Goal: Transaction & Acquisition: Purchase product/service

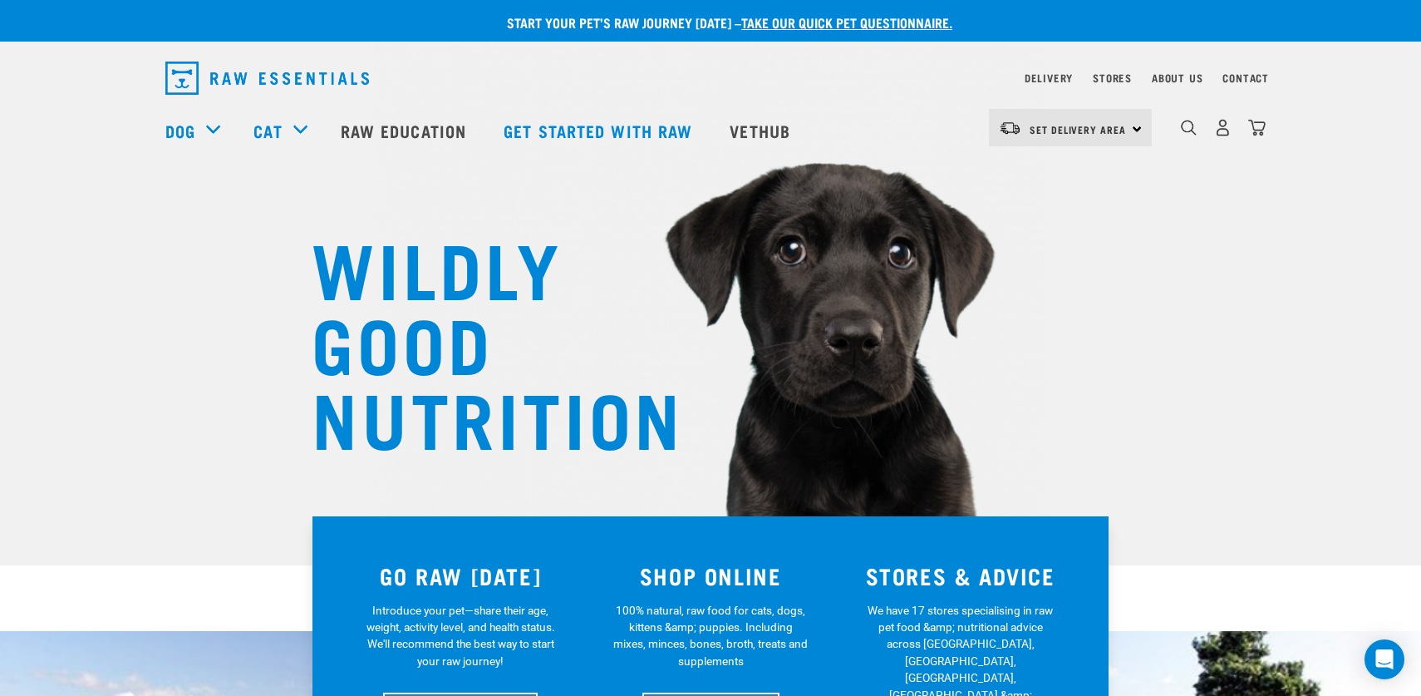
click at [1131, 129] on div "Set Delivery Area North Island South Island" at bounding box center [1070, 127] width 163 height 37
click at [1060, 171] on link "[GEOGRAPHIC_DATA]" at bounding box center [1069, 174] width 160 height 37
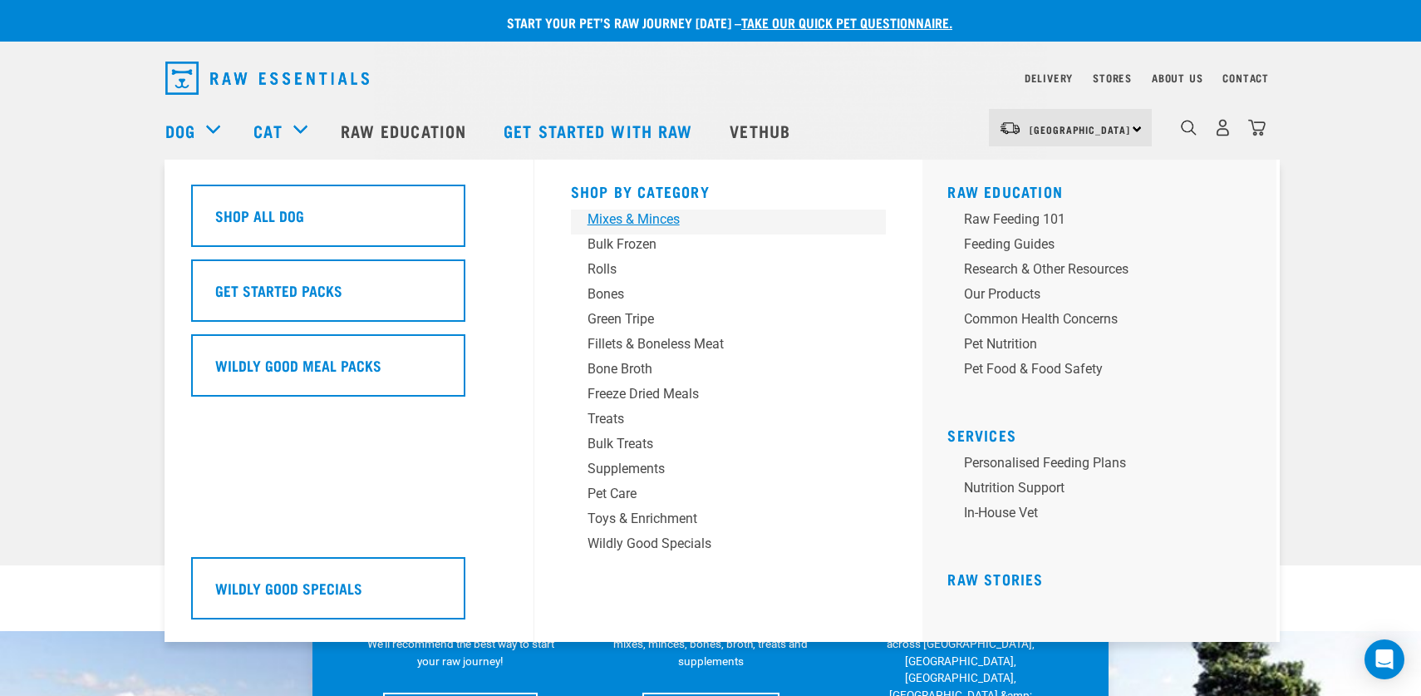
click at [624, 220] on div "Mixes & Minces" at bounding box center [716, 219] width 259 height 20
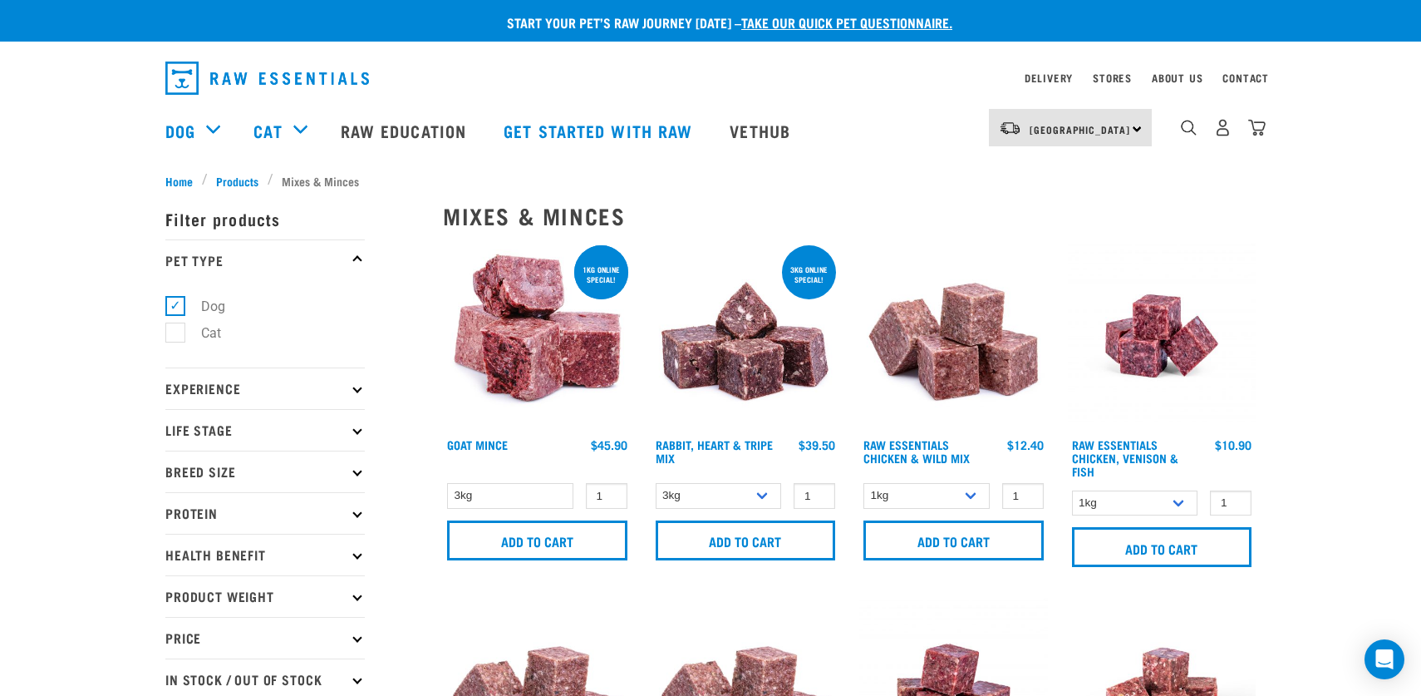
click at [357, 516] on icon at bounding box center [356, 512] width 9 height 9
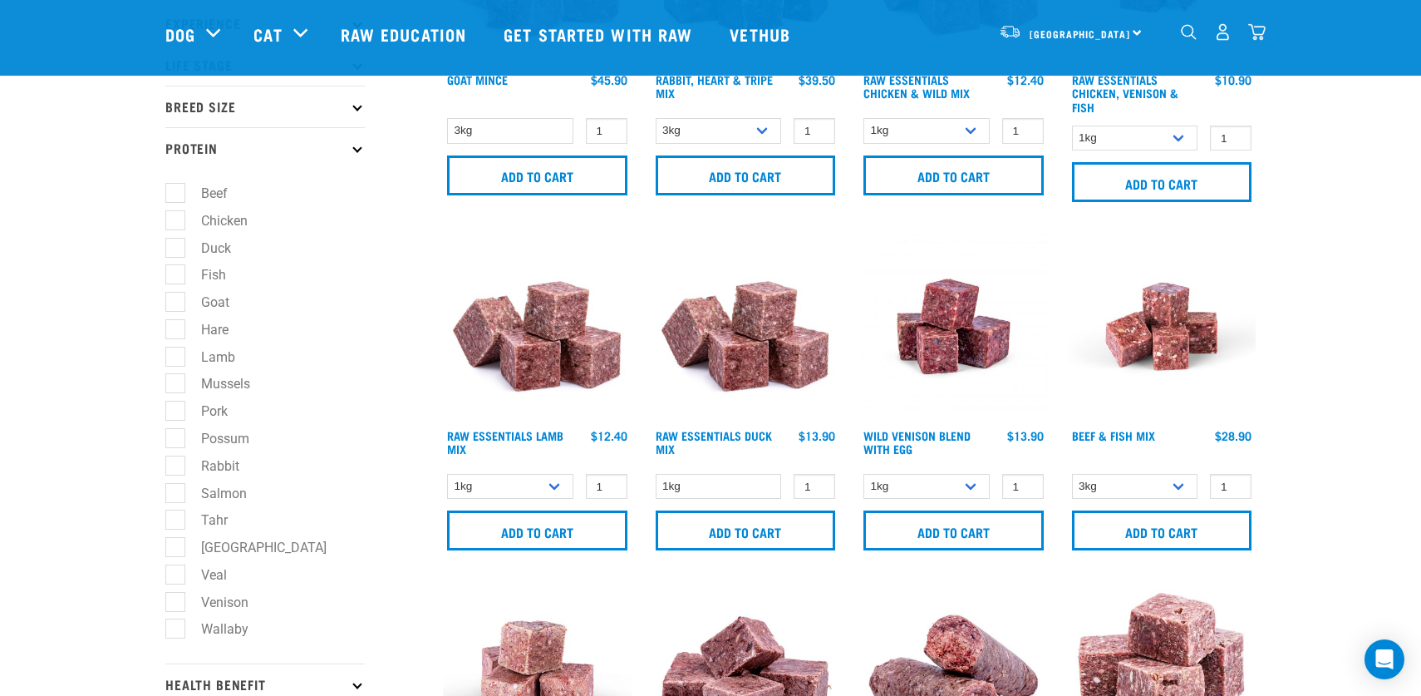
scroll to position [244, 0]
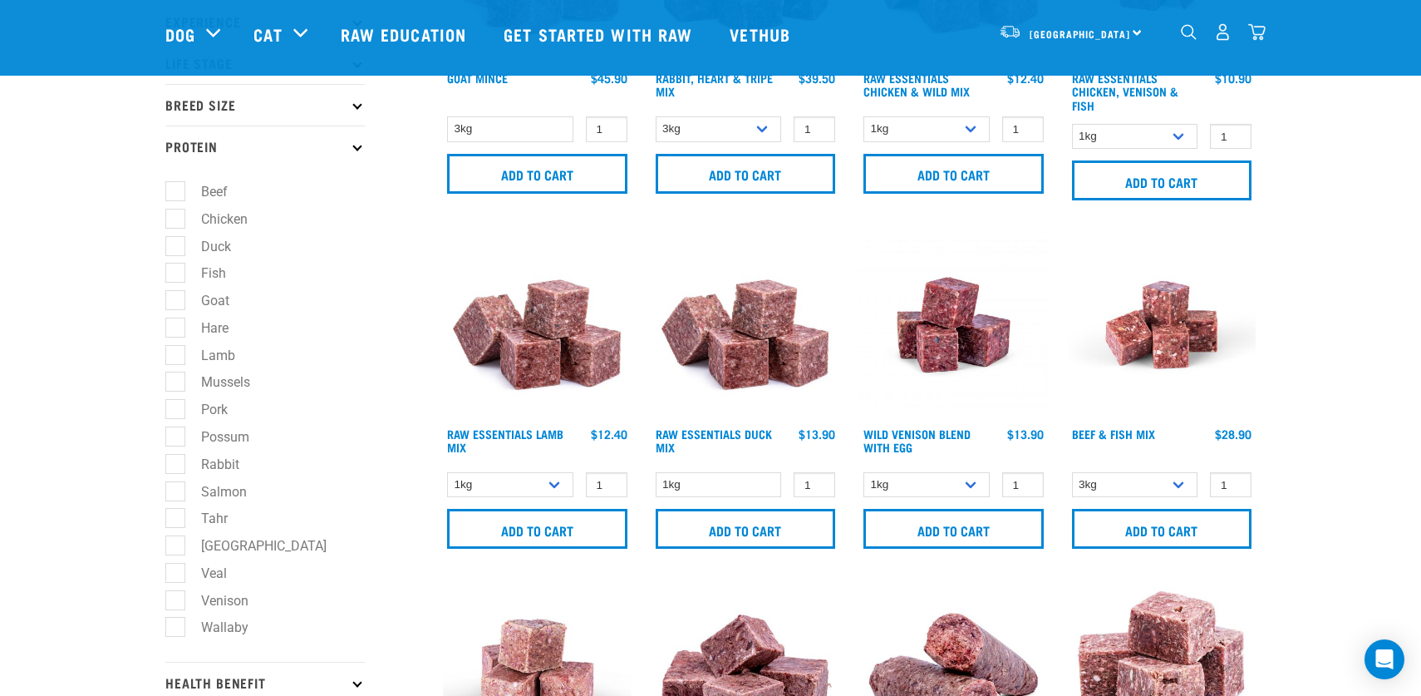
click at [175, 577] on label "Veal" at bounding box center [204, 573] width 59 height 21
click at [175, 575] on input "Veal" at bounding box center [170, 569] width 11 height 11
checkbox input "true"
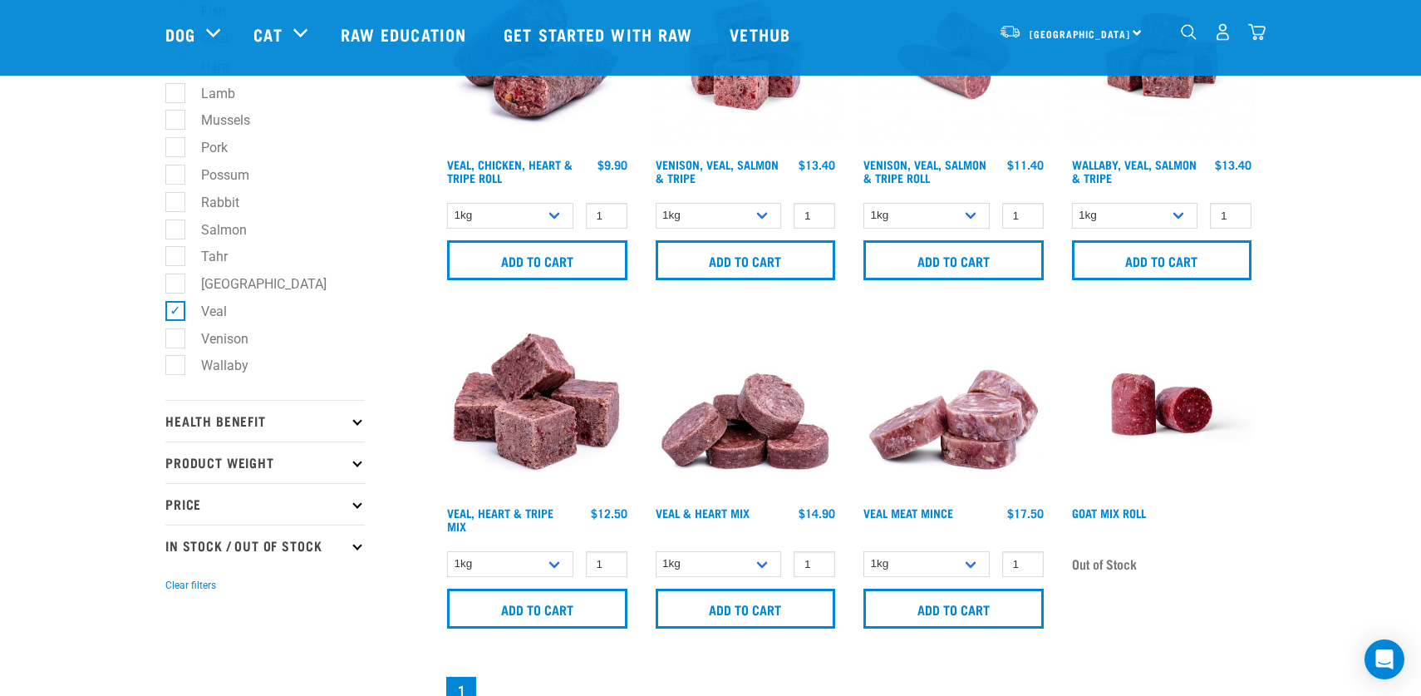
scroll to position [508, 0]
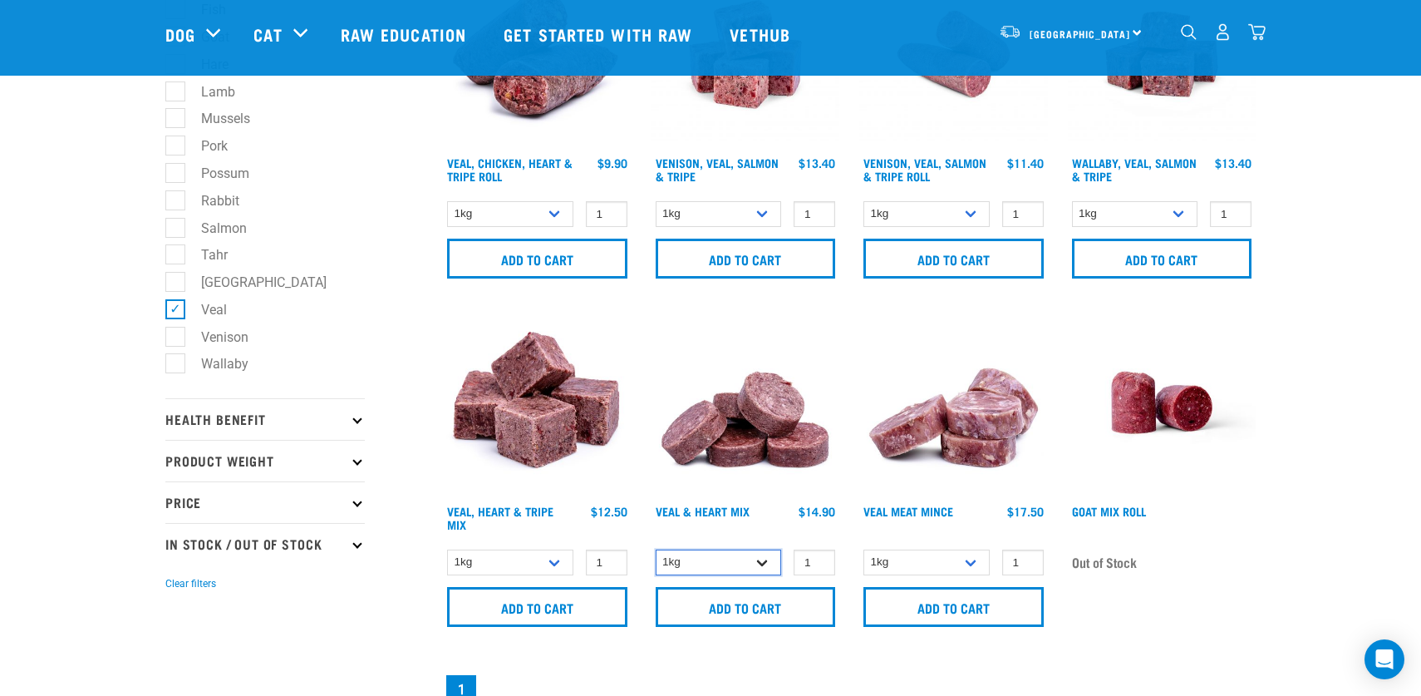
click at [764, 562] on select "1kg 3kg" at bounding box center [719, 562] width 126 height 26
select select "743"
click at [656, 549] on select "1kg 3kg" at bounding box center [719, 562] width 126 height 26
click at [553, 560] on select "1kg 3kg" at bounding box center [510, 562] width 126 height 26
select select "755"
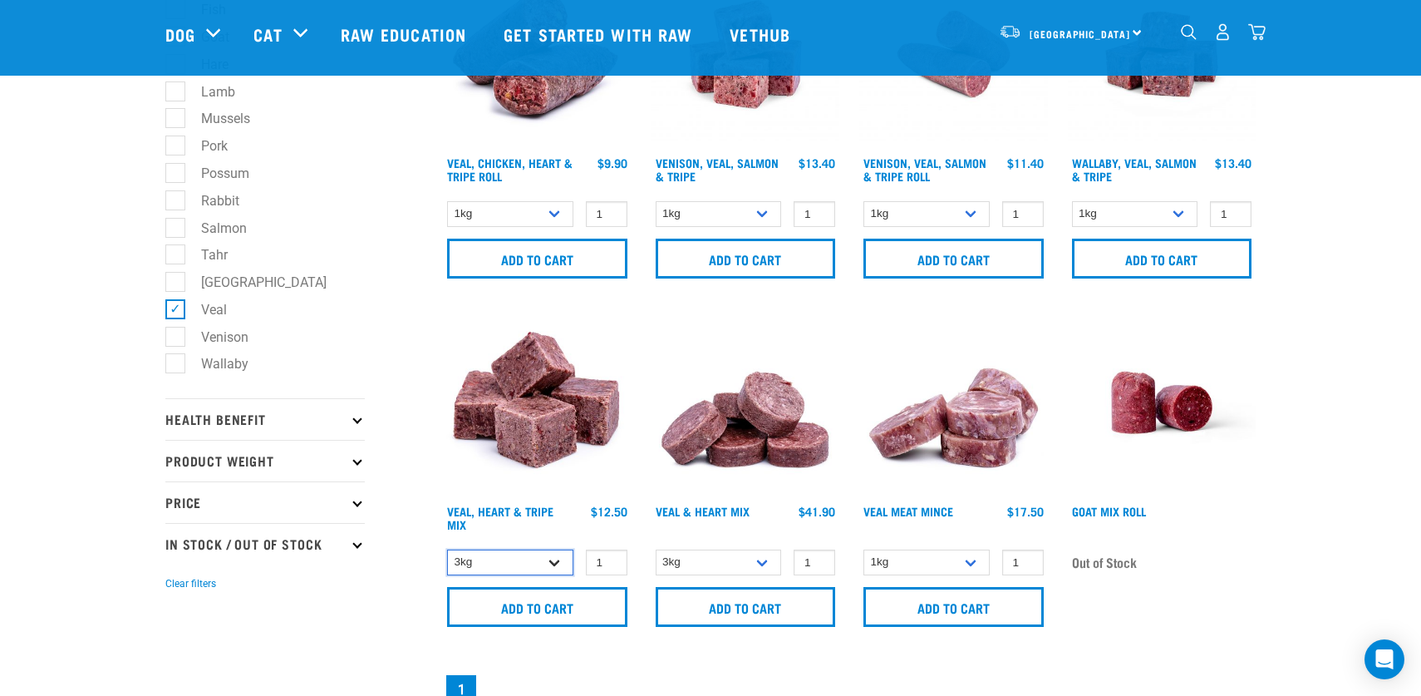
click at [447, 549] on select "1kg 3kg" at bounding box center [510, 562] width 126 height 26
click at [531, 607] on input "Add to cart" at bounding box center [537, 607] width 180 height 40
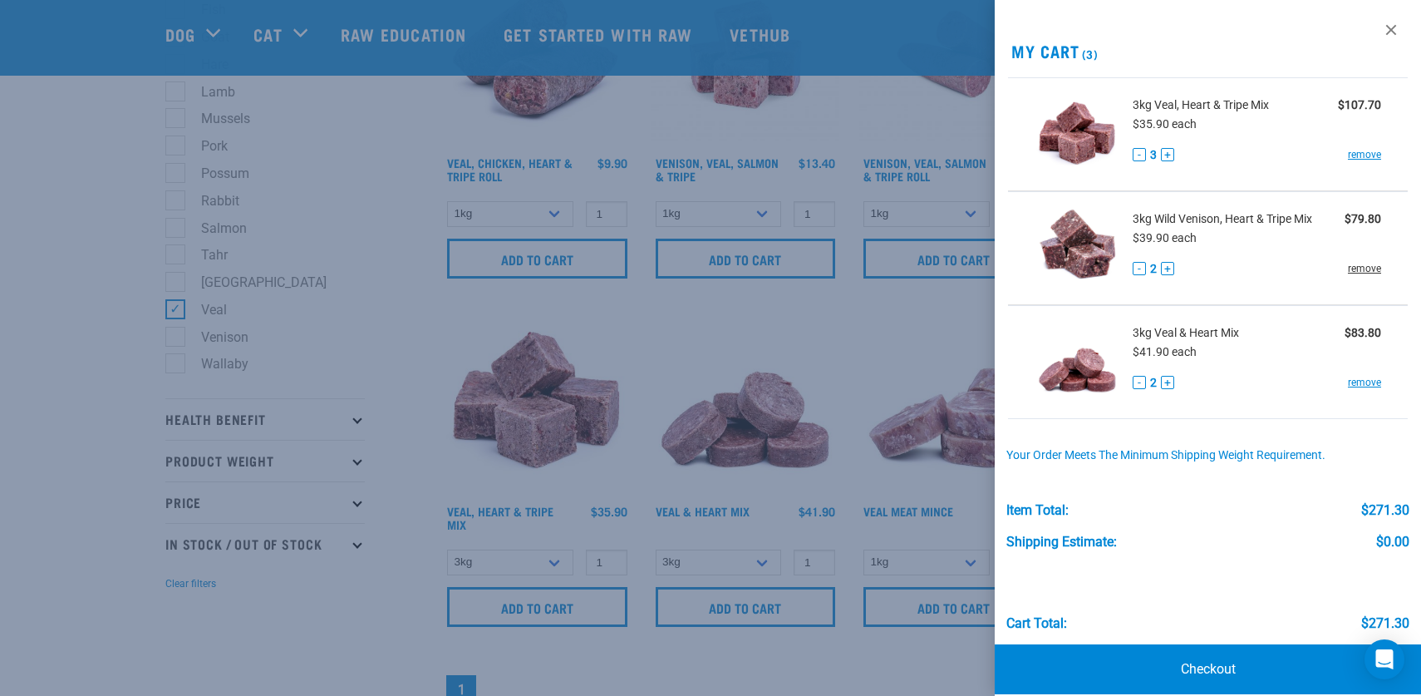
click at [1363, 263] on link "remove" at bounding box center [1364, 268] width 33 height 15
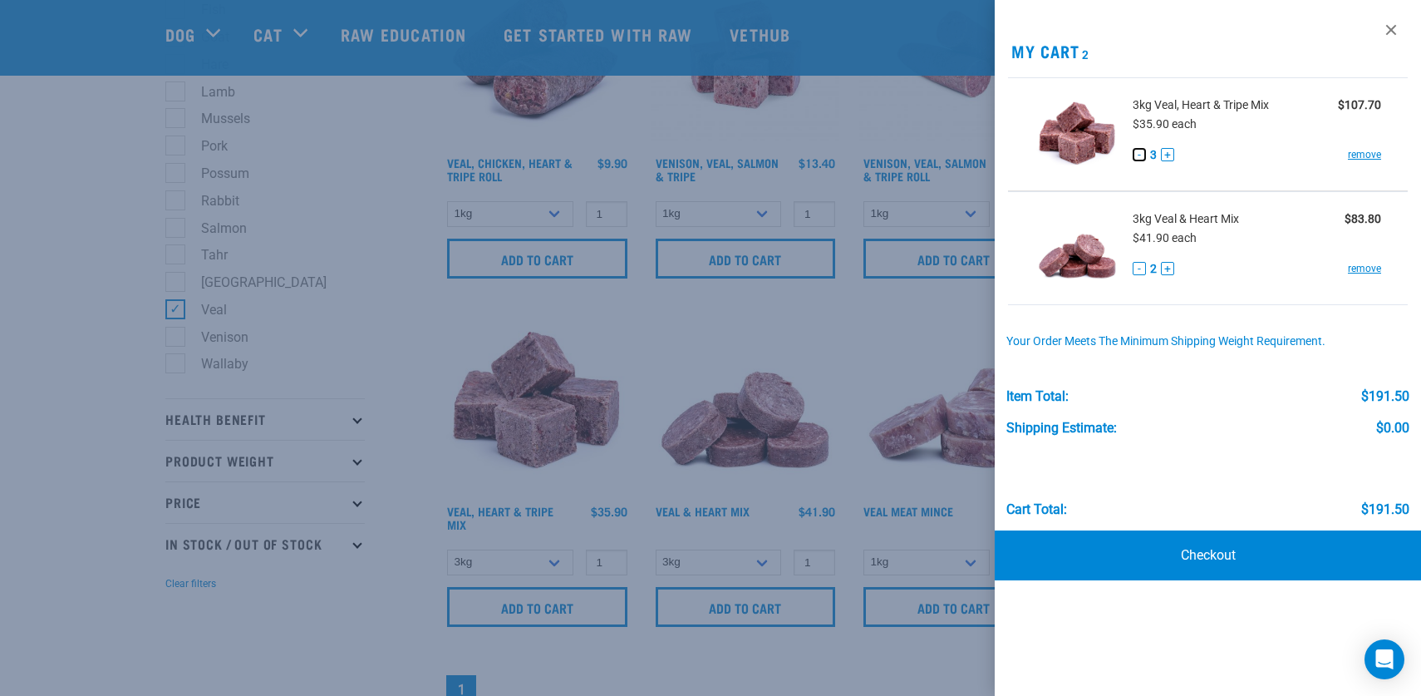
click at [1142, 156] on button "-" at bounding box center [1139, 154] width 13 height 13
click at [782, 329] on div at bounding box center [710, 348] width 1421 height 696
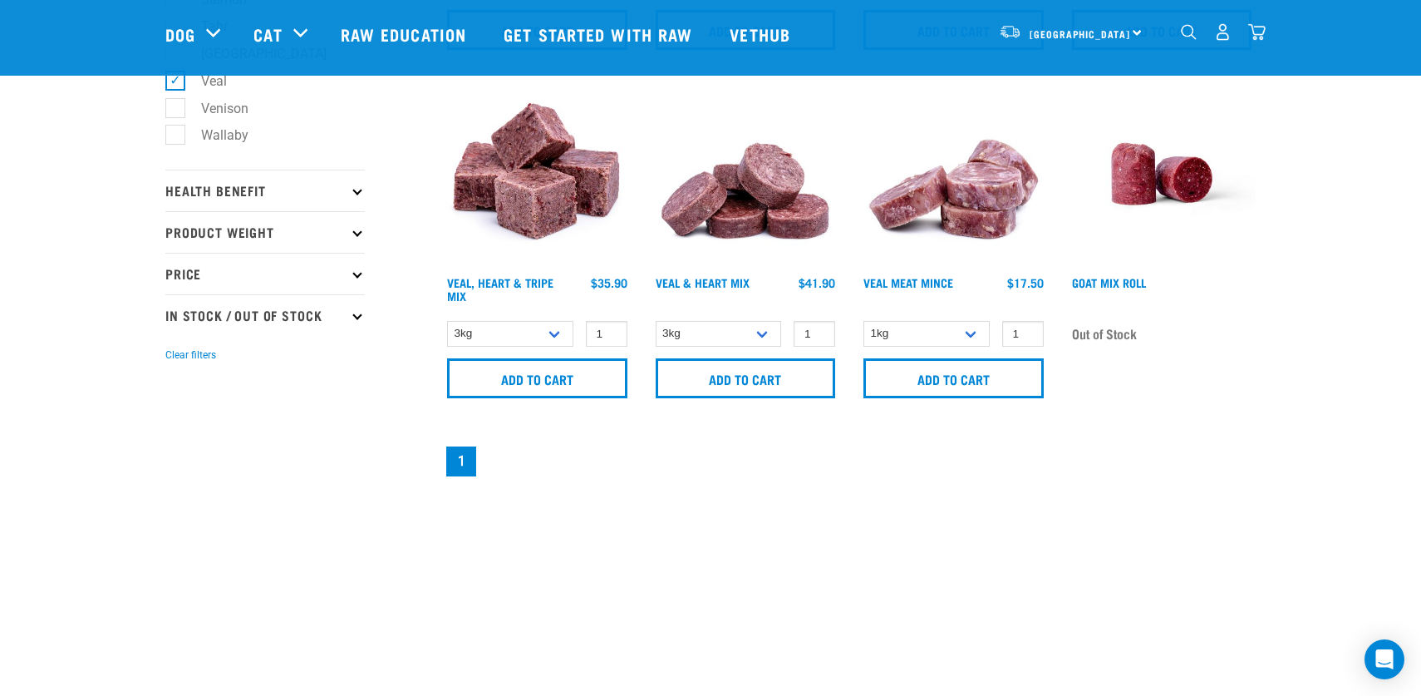
scroll to position [743, 0]
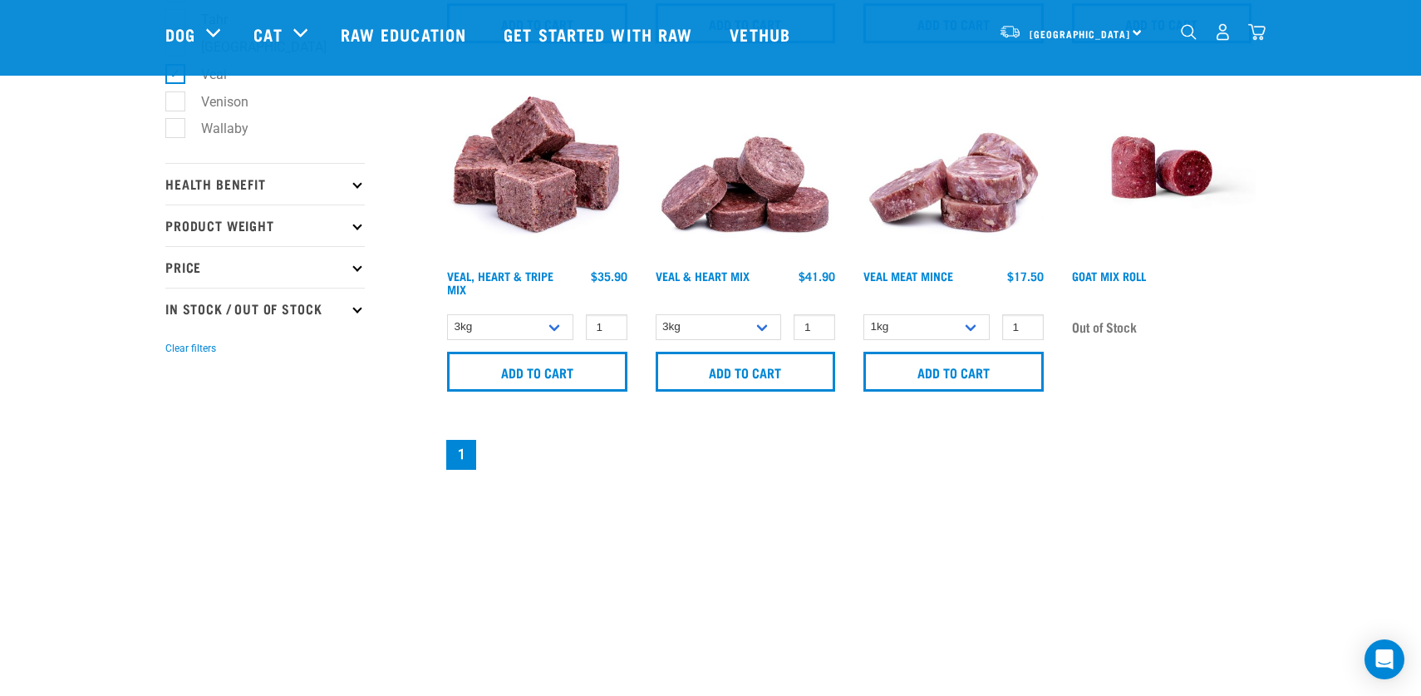
click at [179, 110] on label "Venison" at bounding box center [215, 101] width 81 height 21
click at [176, 104] on input "Venison" at bounding box center [170, 98] width 11 height 11
checkbox input "true"
click at [175, 81] on label "Veal" at bounding box center [204, 74] width 59 height 21
click at [174, 76] on input "Veal" at bounding box center [170, 71] width 11 height 11
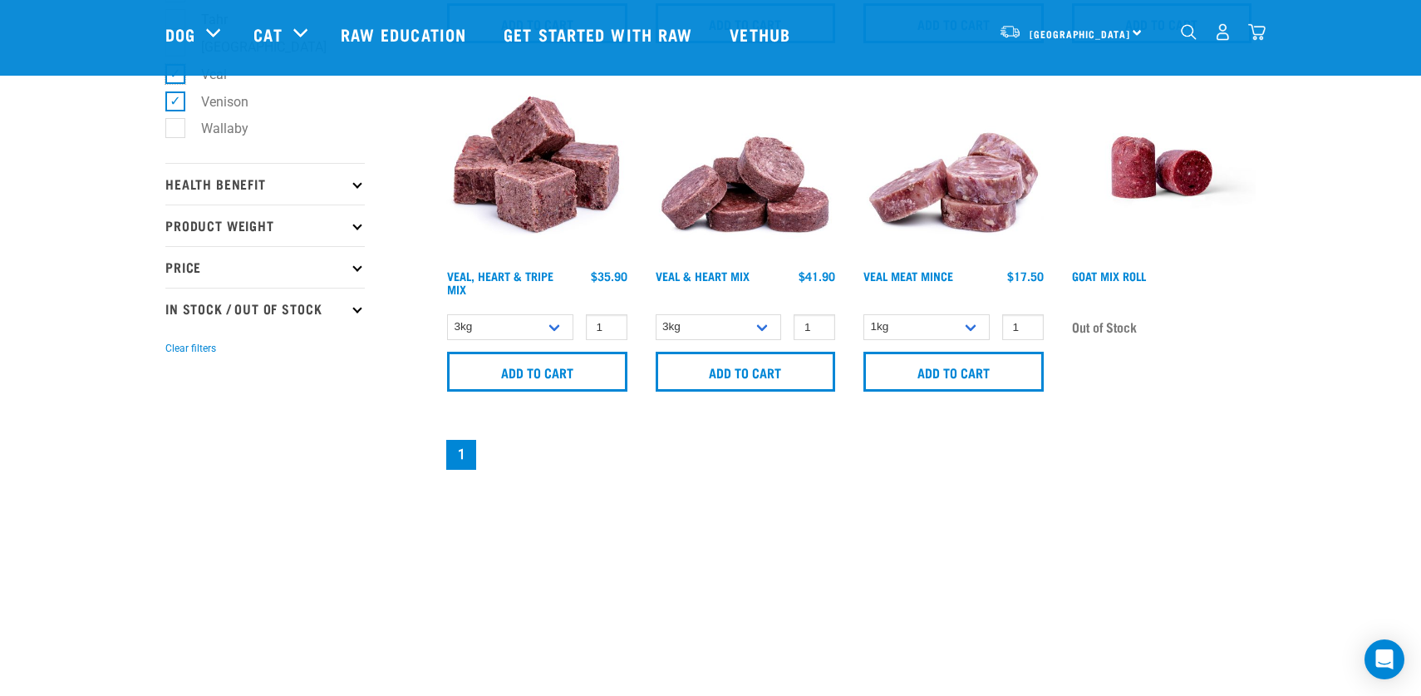
checkbox input "false"
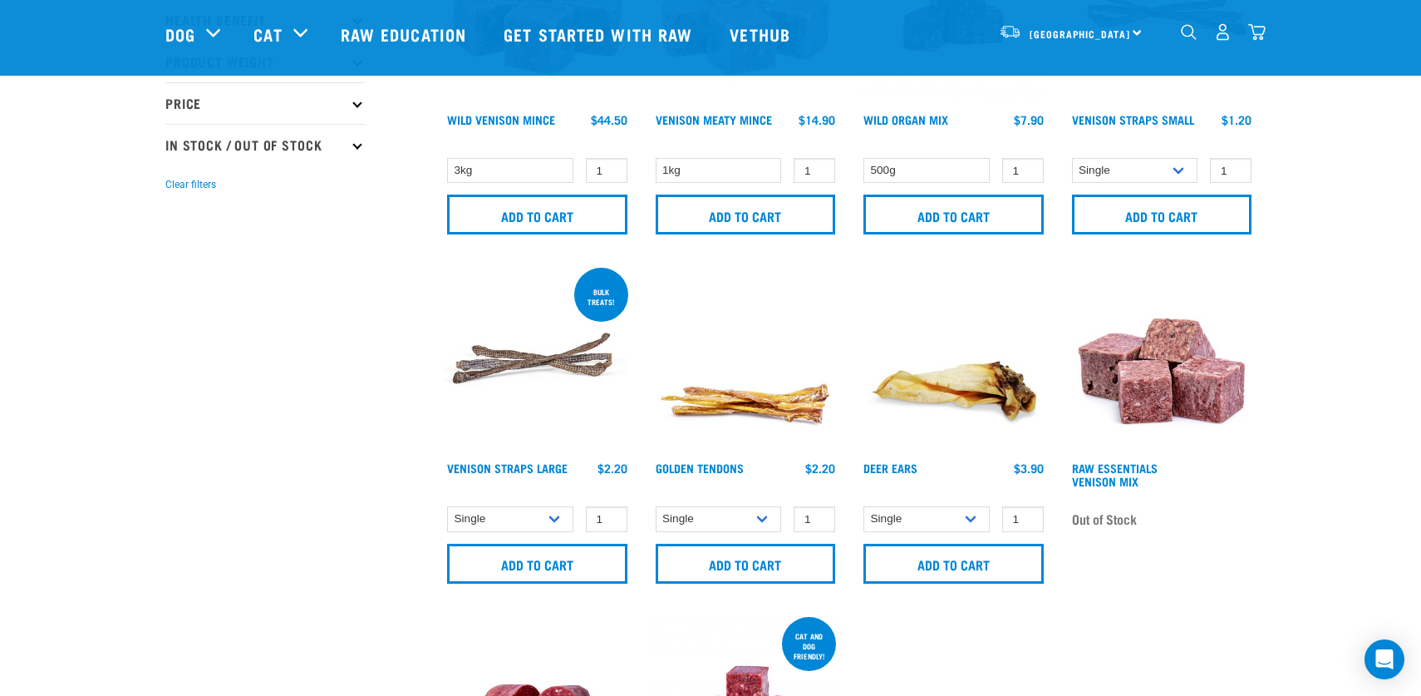
scroll to position [912, 0]
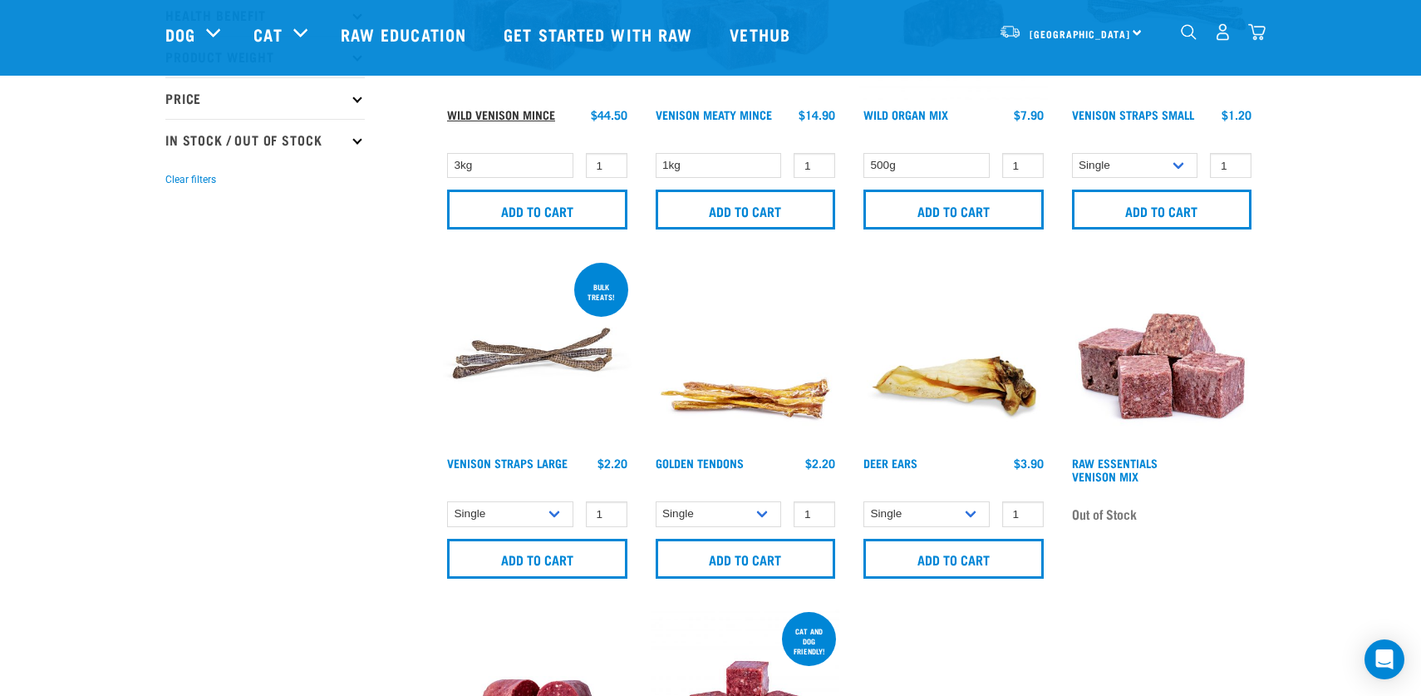
click at [504, 111] on link "Wild Venison Mince" at bounding box center [501, 114] width 108 height 6
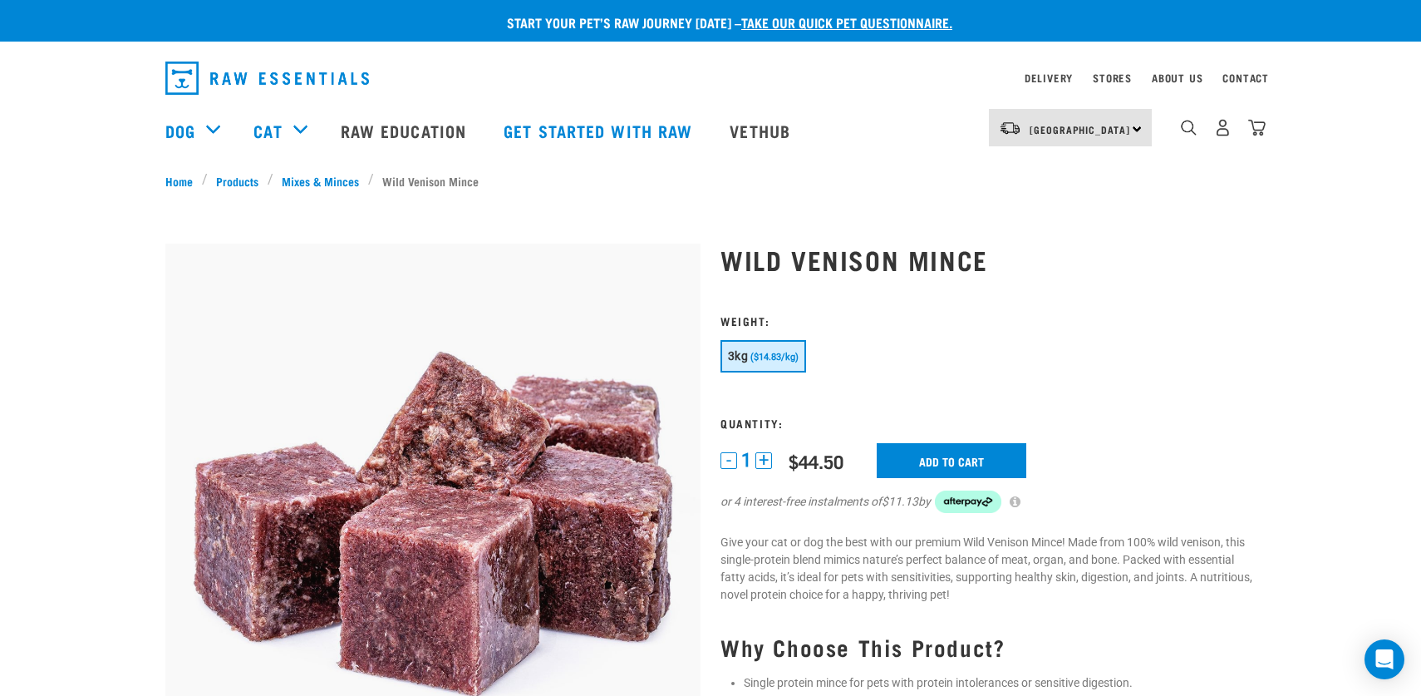
click at [763, 460] on button "+" at bounding box center [763, 460] width 17 height 17
click at [963, 455] on input "Add to cart" at bounding box center [952, 460] width 150 height 35
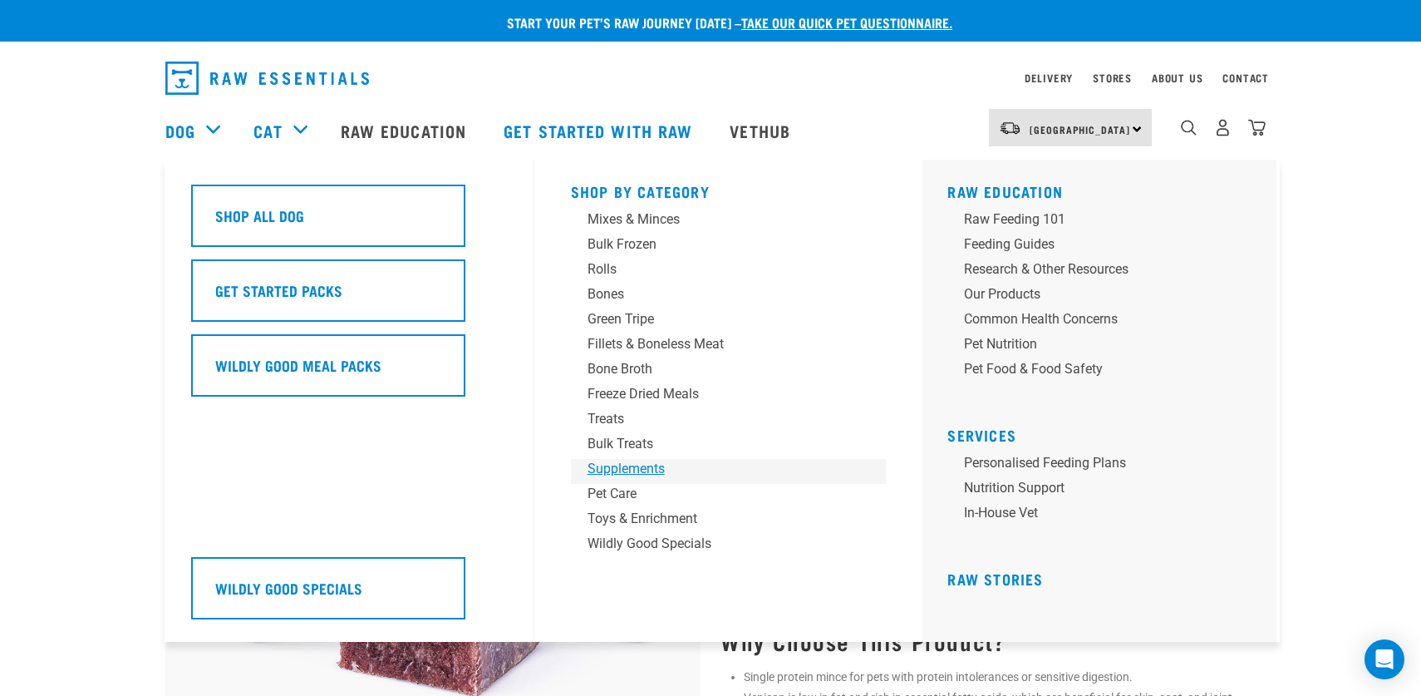
click at [635, 469] on div "Supplements" at bounding box center [716, 469] width 259 height 20
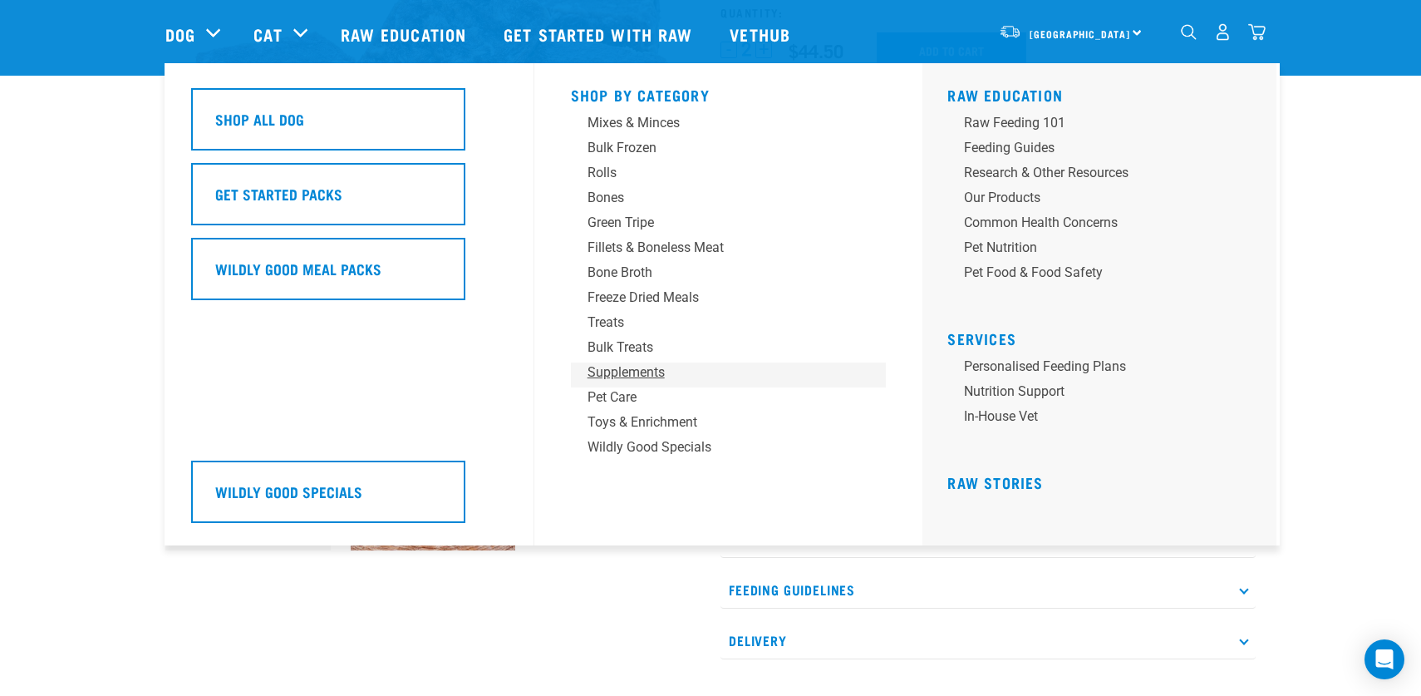
scroll to position [274, 0]
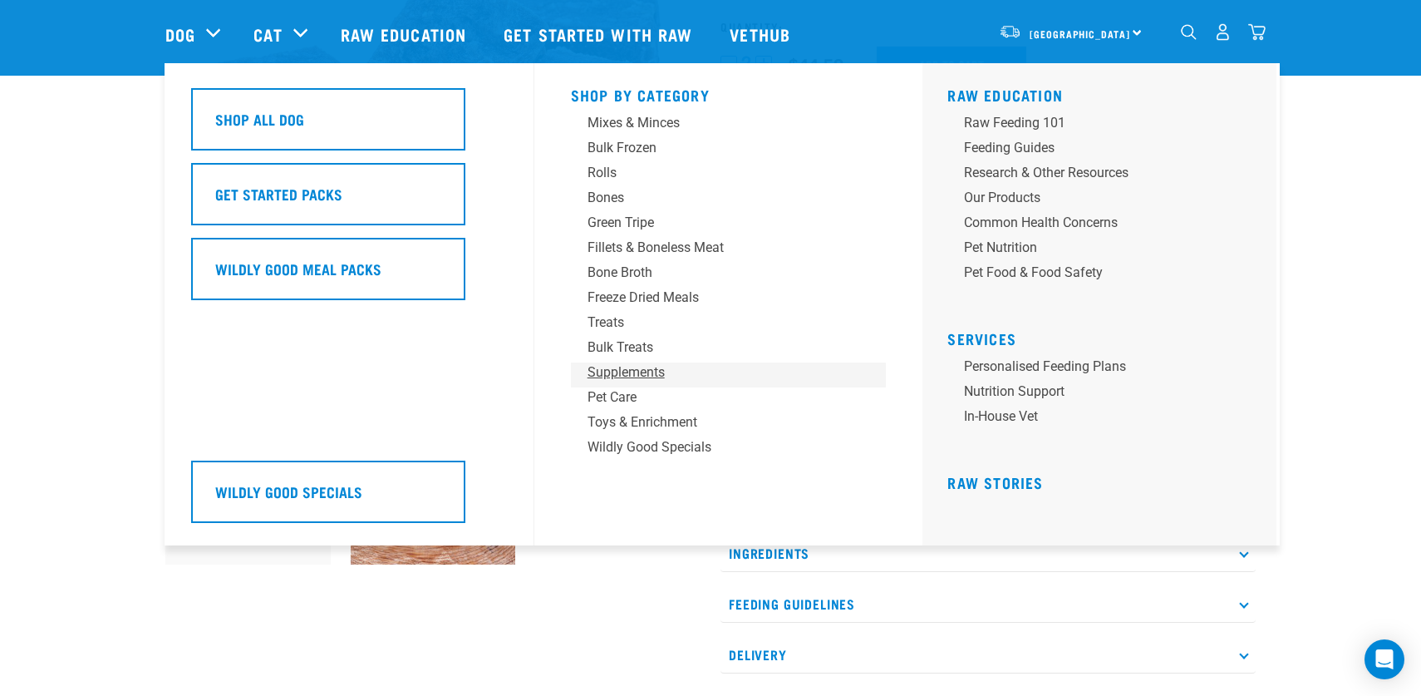
click at [627, 367] on div "Supplements" at bounding box center [716, 372] width 259 height 20
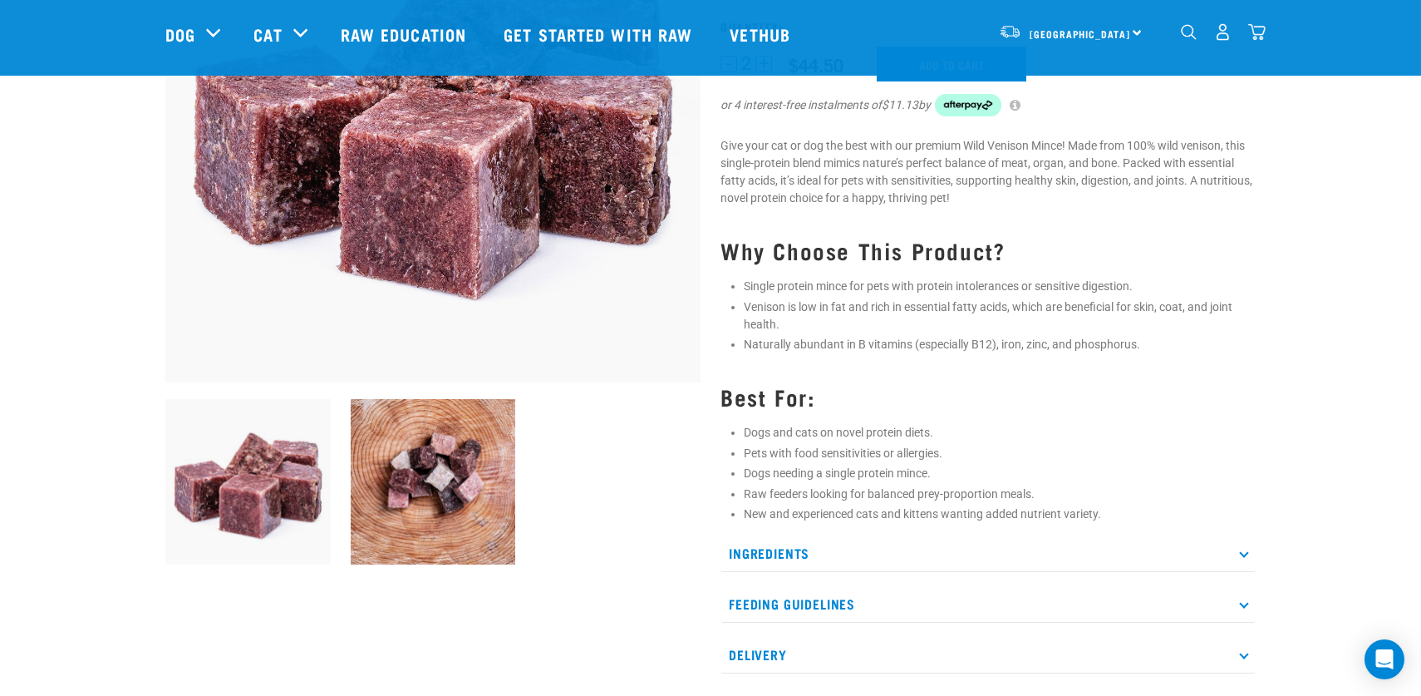
click at [1370, 273] on div "Start your pet’s raw journey [DATE] – take our quick pet questionnaire. Deliver…" at bounding box center [710, 418] width 1421 height 1384
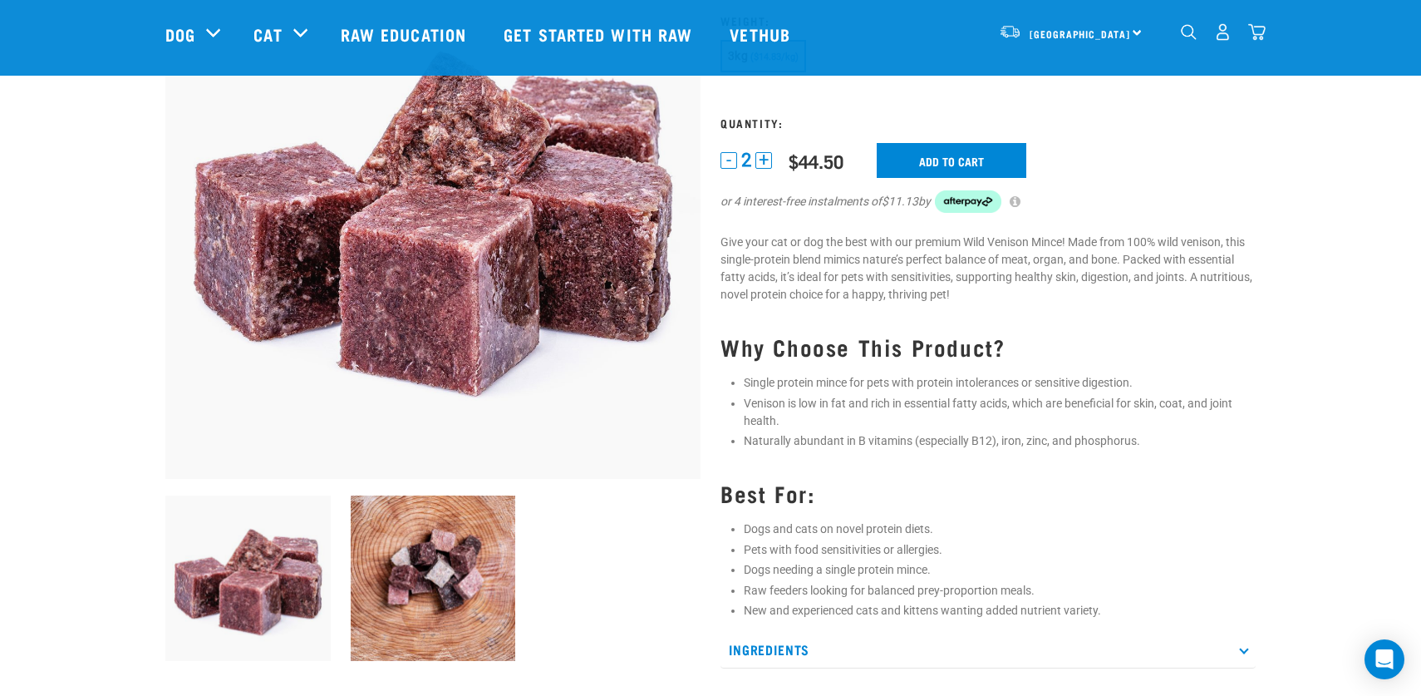
scroll to position [0, 0]
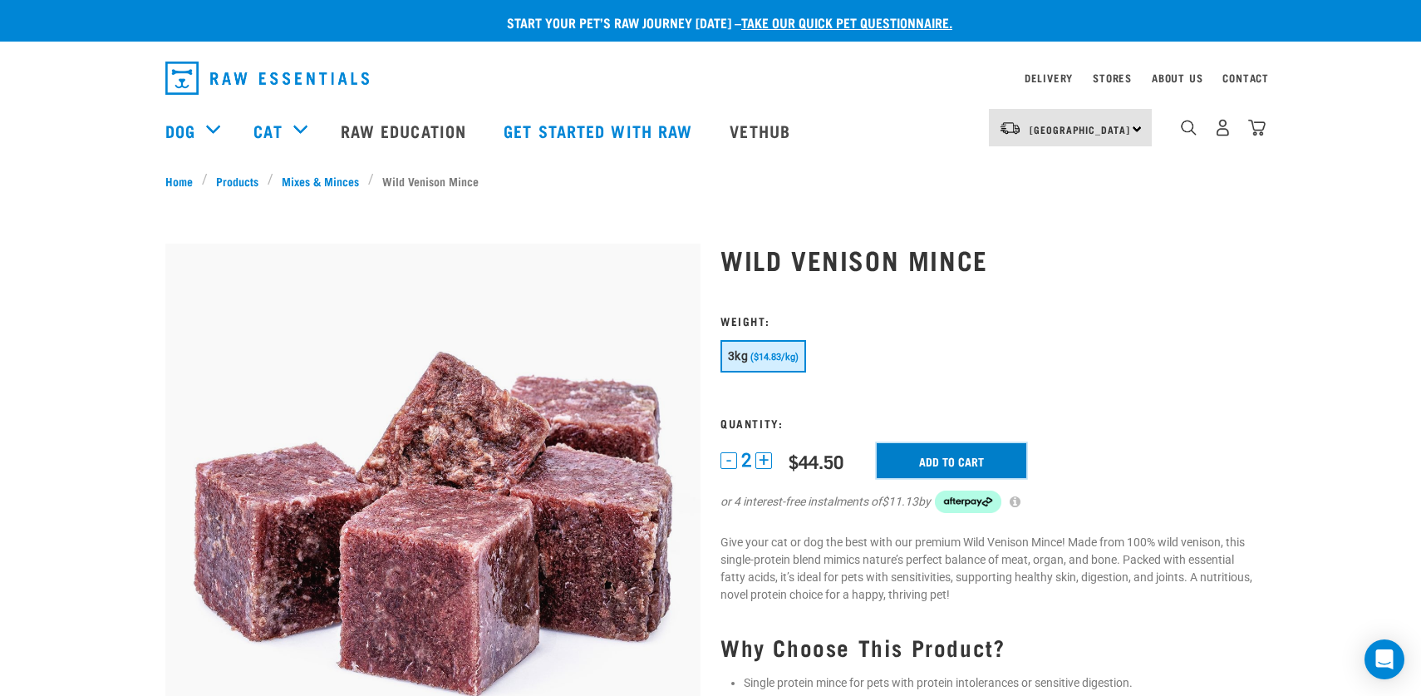
click at [949, 458] on input "Add to cart" at bounding box center [952, 460] width 150 height 35
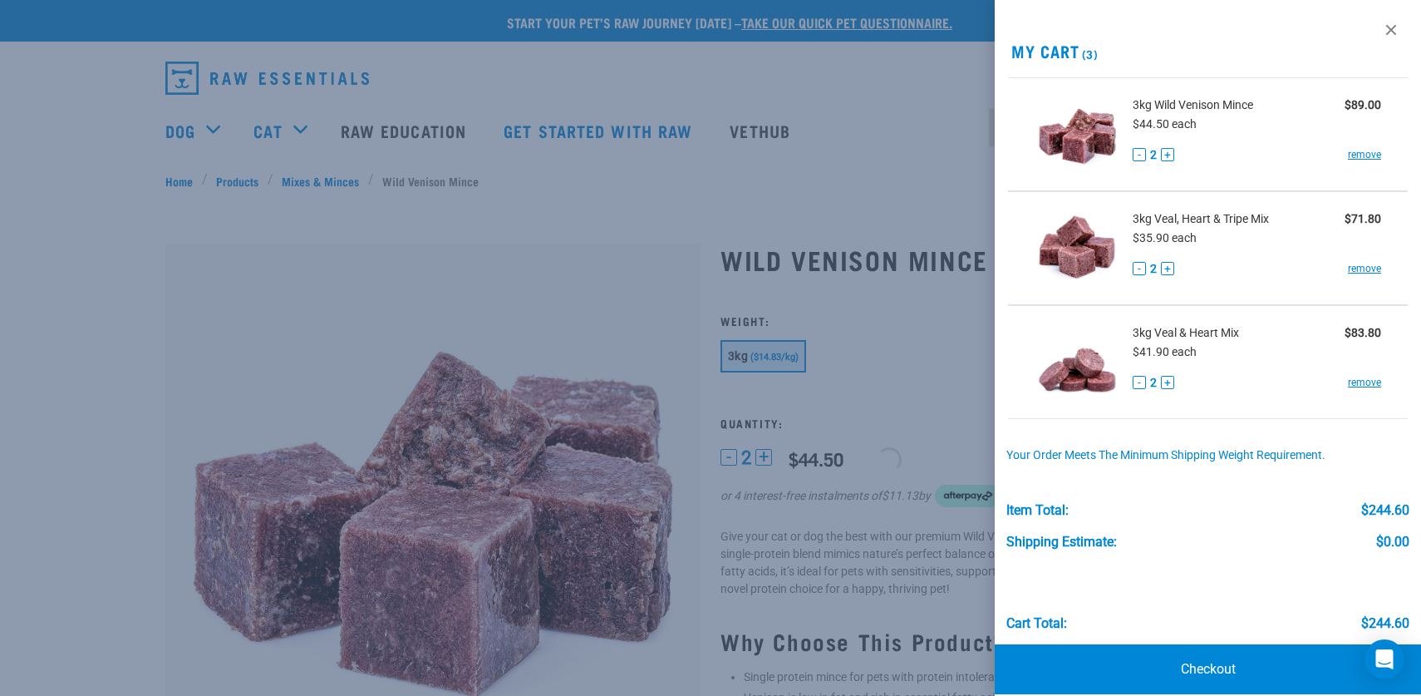
click at [774, 179] on div at bounding box center [710, 348] width 1421 height 696
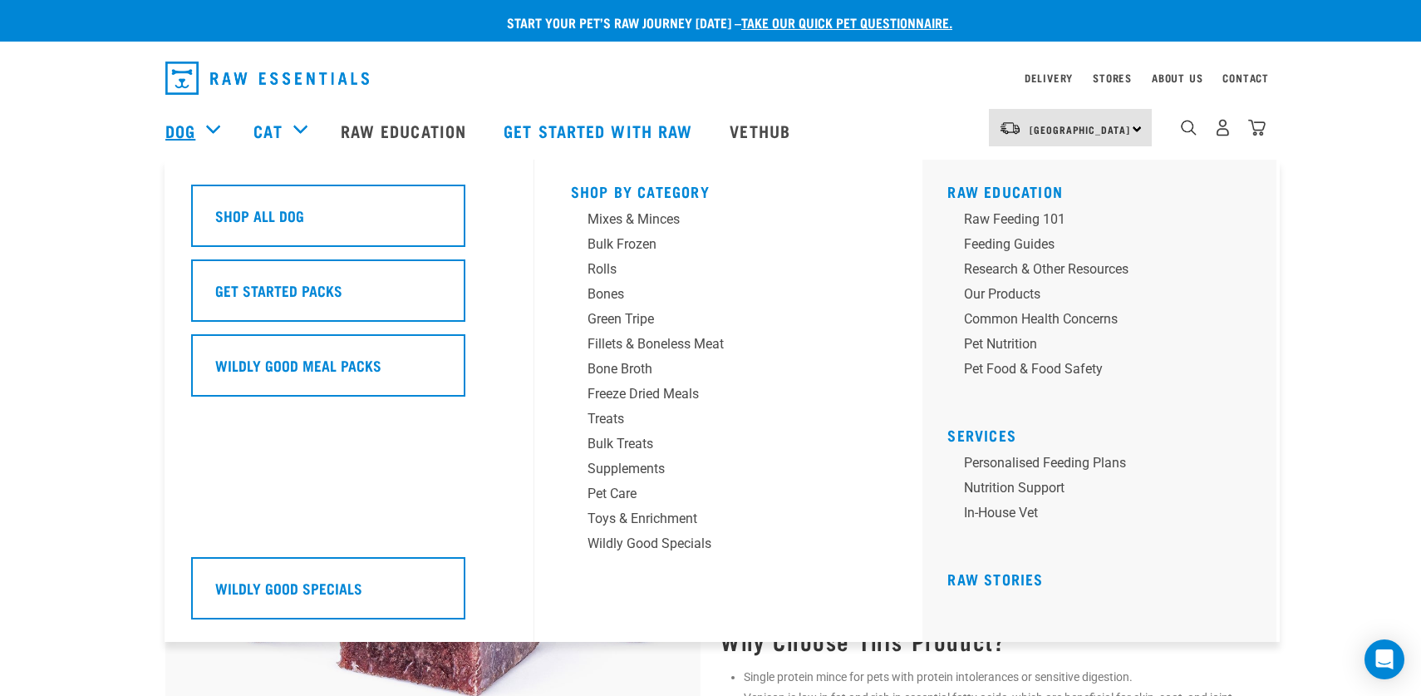
click at [172, 130] on link "Dog" at bounding box center [180, 130] width 30 height 25
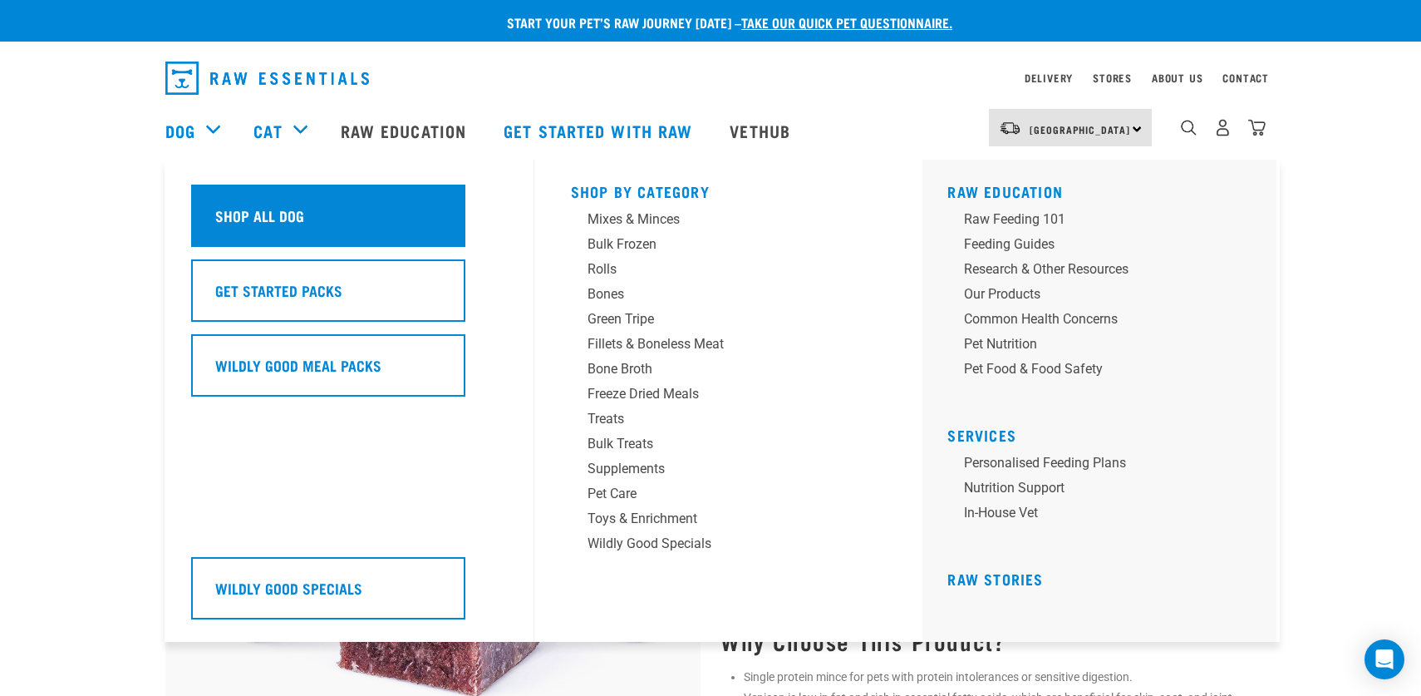
click at [264, 217] on h5 "Shop All Dog" at bounding box center [259, 215] width 89 height 22
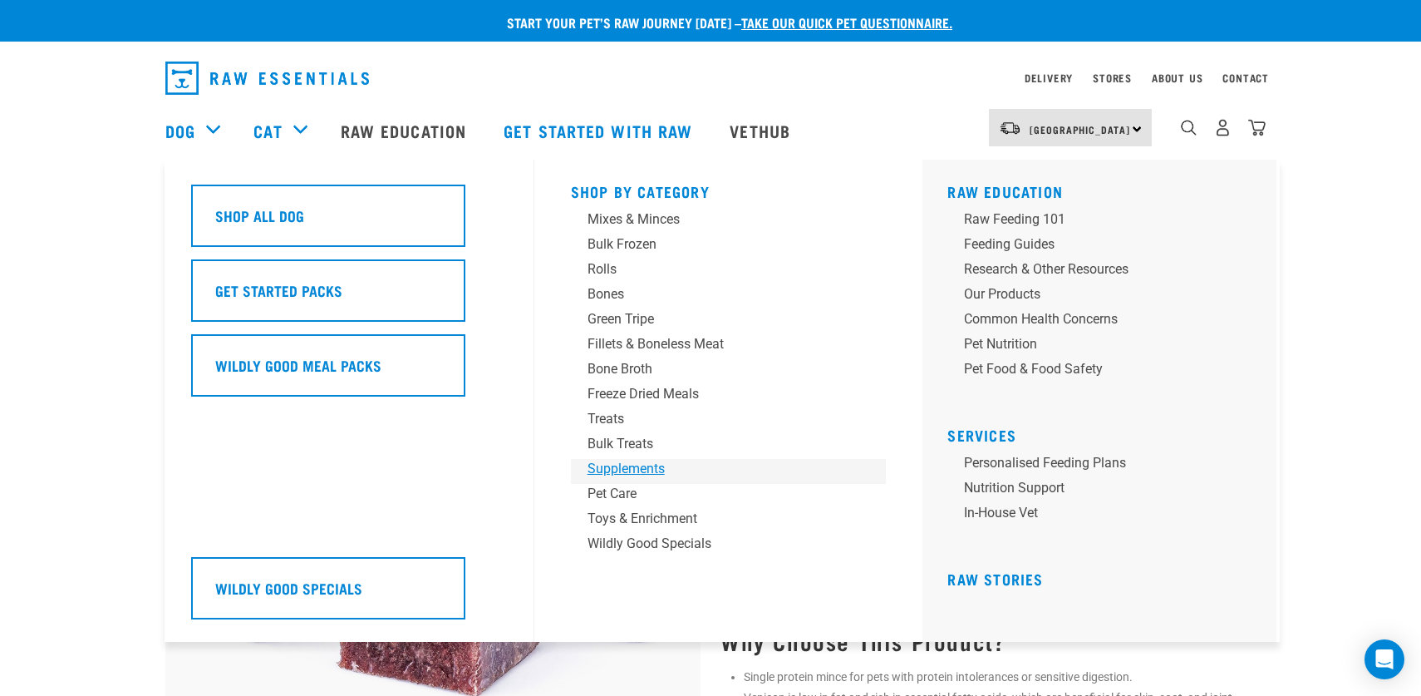
click at [630, 469] on div "Supplements" at bounding box center [716, 469] width 259 height 20
click at [617, 465] on div "Supplements" at bounding box center [716, 469] width 259 height 20
click at [466, 427] on div "Shop All Dog Get Started Packs Wildly Good Meal Packs Wildly Good Specials" at bounding box center [357, 401] width 353 height 482
click at [189, 130] on link "Dog" at bounding box center [180, 130] width 30 height 25
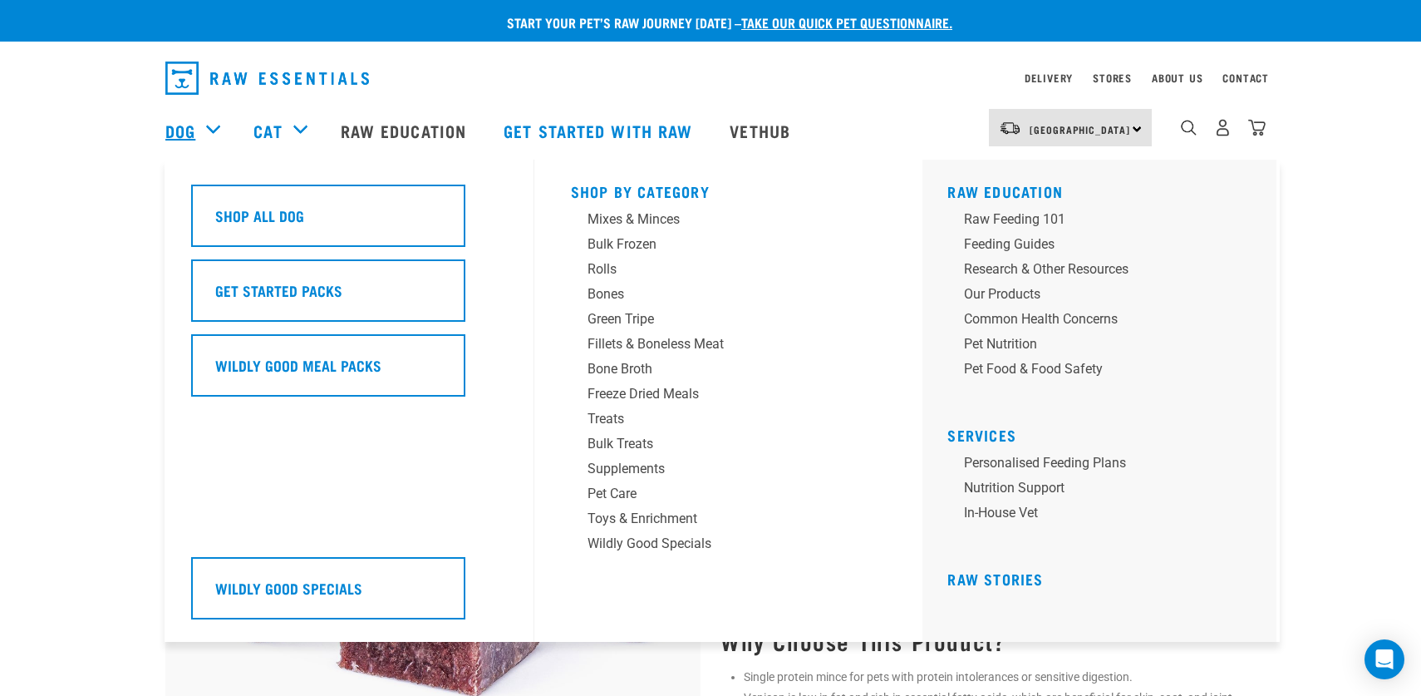
click at [182, 130] on link "Dog" at bounding box center [180, 130] width 30 height 25
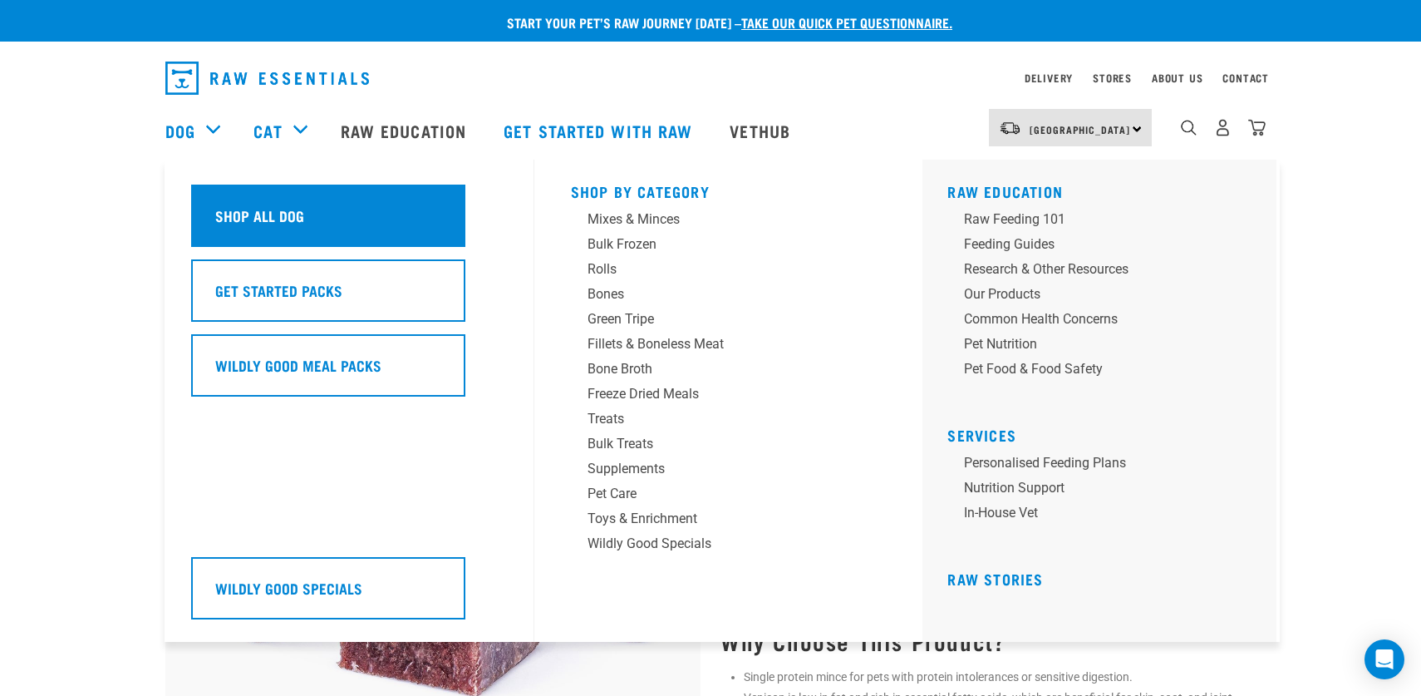
click at [282, 214] on h5 "Shop All Dog" at bounding box center [259, 215] width 89 height 22
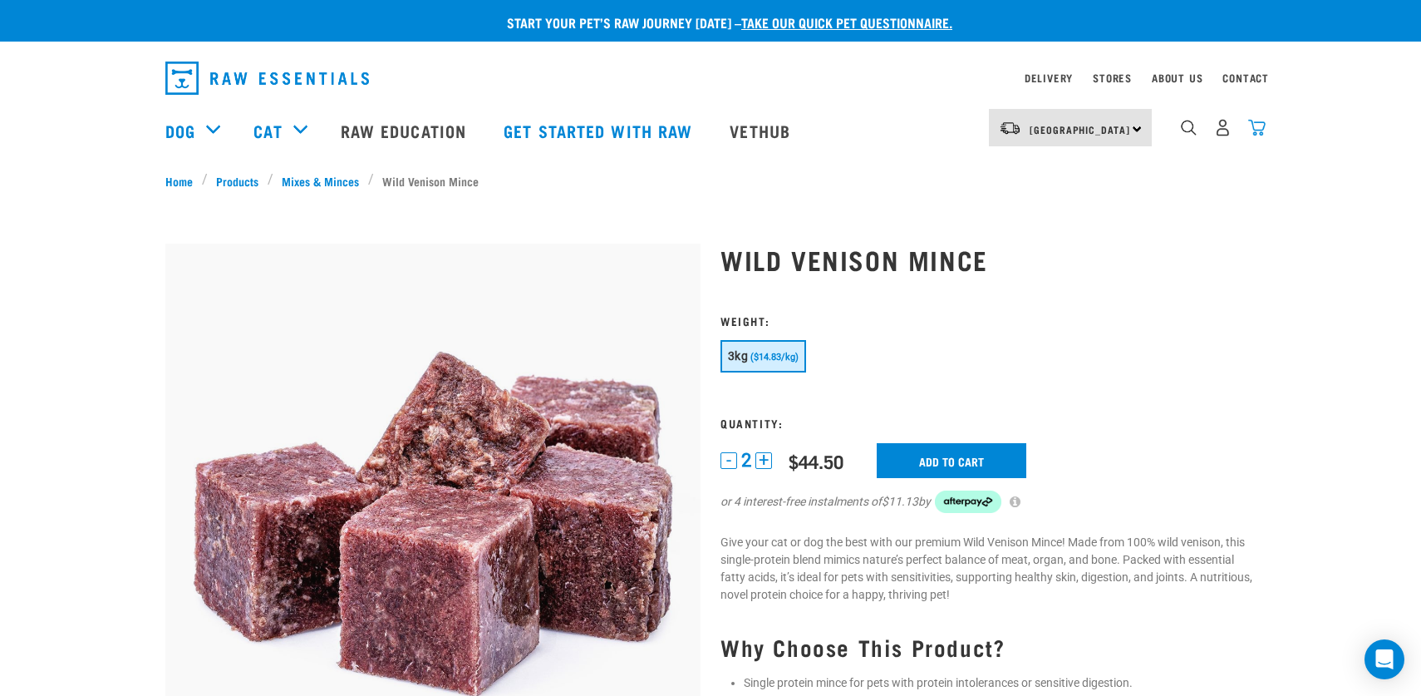
click at [1260, 132] on img "dropdown navigation" at bounding box center [1256, 127] width 17 height 17
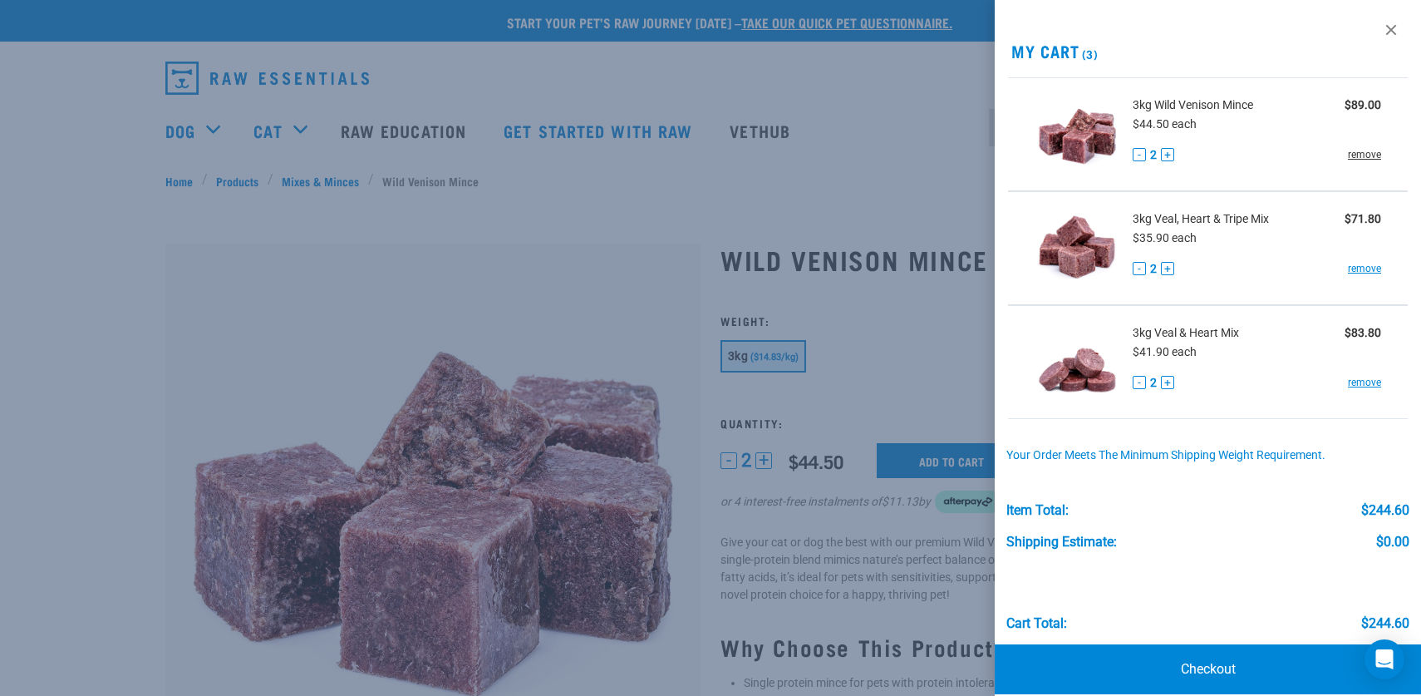
click at [1364, 151] on link "remove" at bounding box center [1364, 154] width 33 height 15
click at [1366, 153] on link "remove" at bounding box center [1364, 154] width 33 height 15
click at [1389, 29] on link at bounding box center [1391, 30] width 27 height 27
